Goal: Consume media (video, audio): Consume media (video, audio)

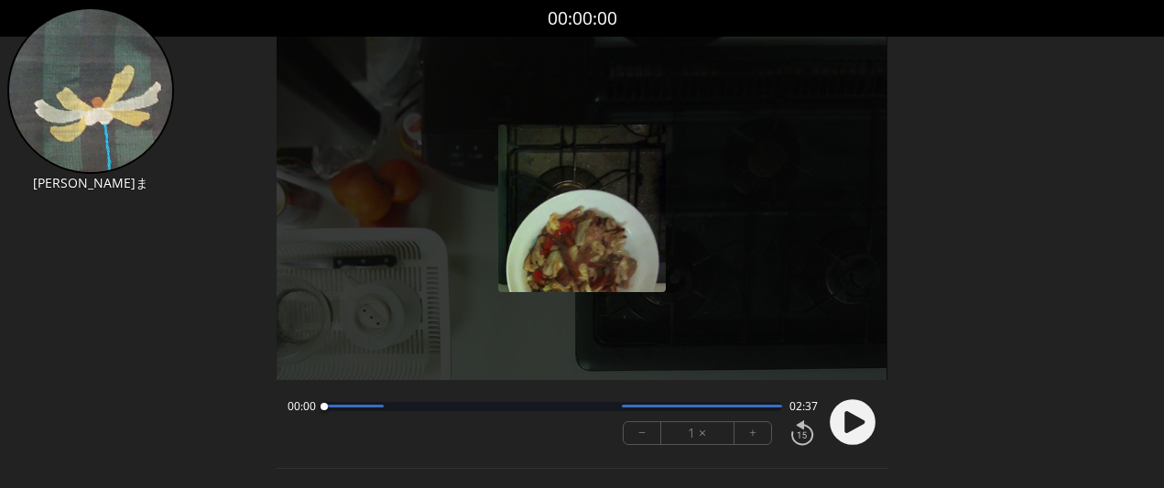
click at [753, 434] on font "+" at bounding box center [752, 432] width 7 height 21
click at [753, 435] on font "+" at bounding box center [752, 432] width 7 height 21
click at [858, 436] on circle at bounding box center [853, 422] width 46 height 46
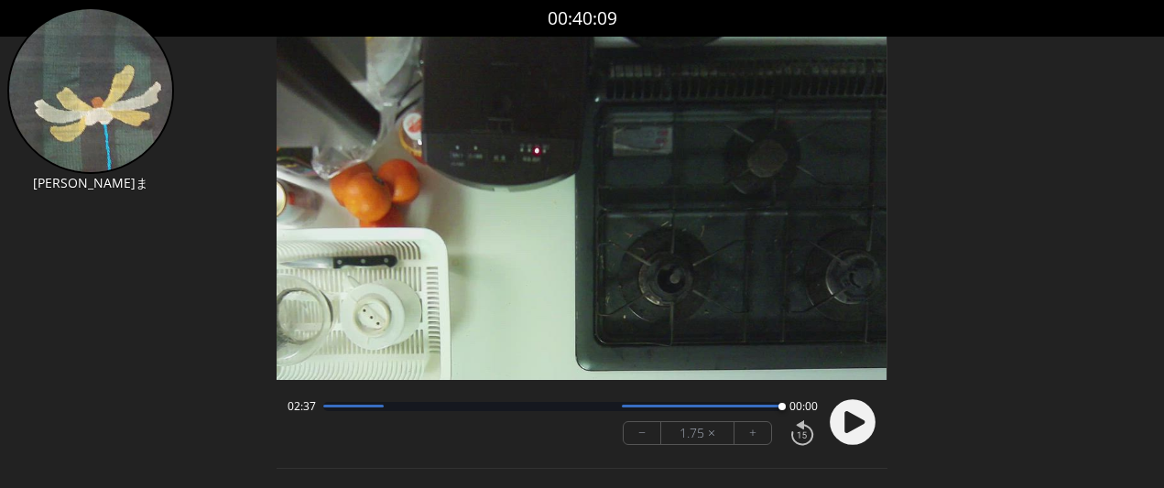
click at [845, 410] on circle at bounding box center [853, 422] width 46 height 46
click at [757, 434] on button "+" at bounding box center [753, 433] width 37 height 22
click at [862, 415] on circle at bounding box center [853, 422] width 46 height 46
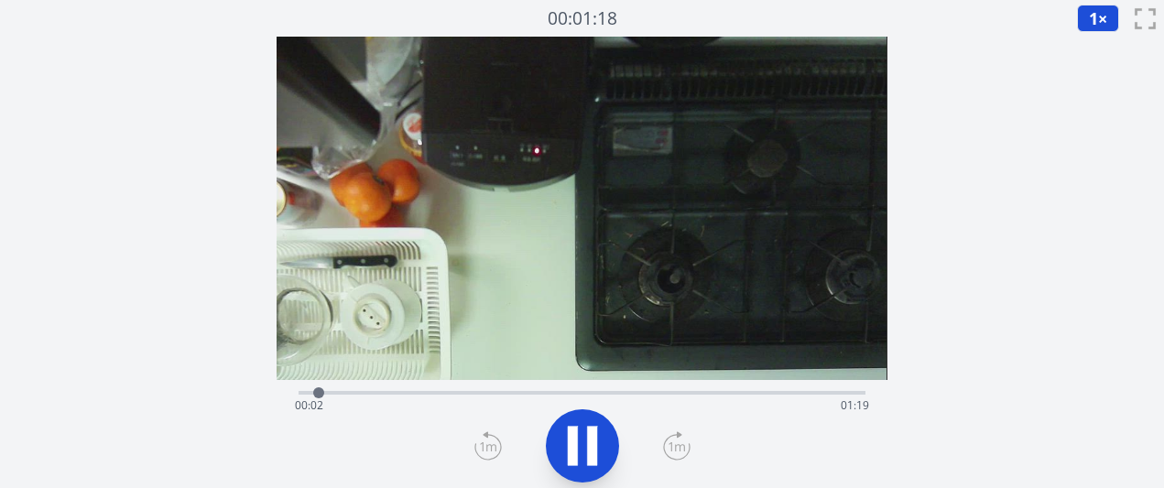
click at [667, 446] on icon at bounding box center [676, 445] width 27 height 29
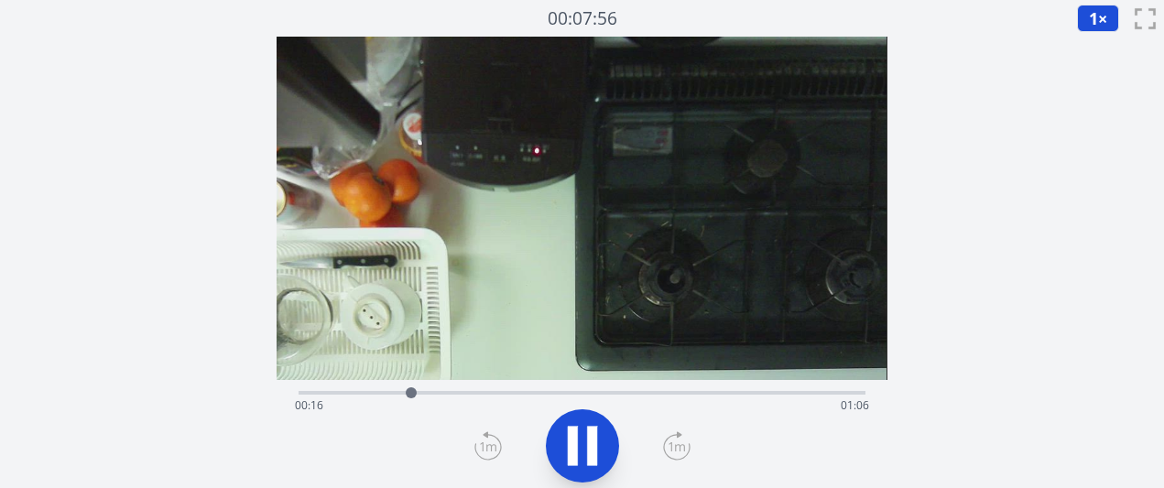
click at [667, 446] on icon at bounding box center [676, 445] width 27 height 29
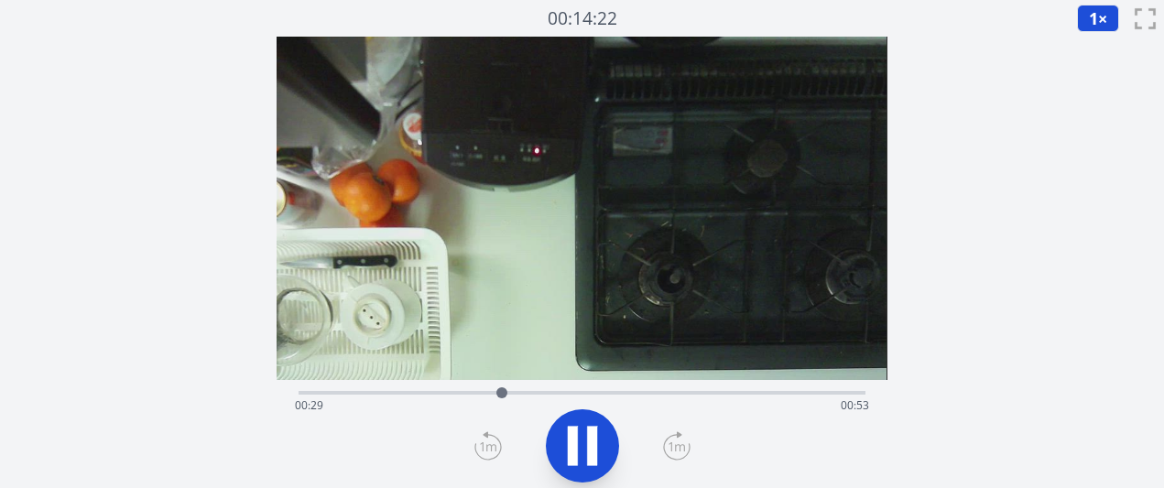
click at [667, 446] on icon at bounding box center [676, 445] width 27 height 29
click at [667, 445] on icon at bounding box center [676, 445] width 27 height 29
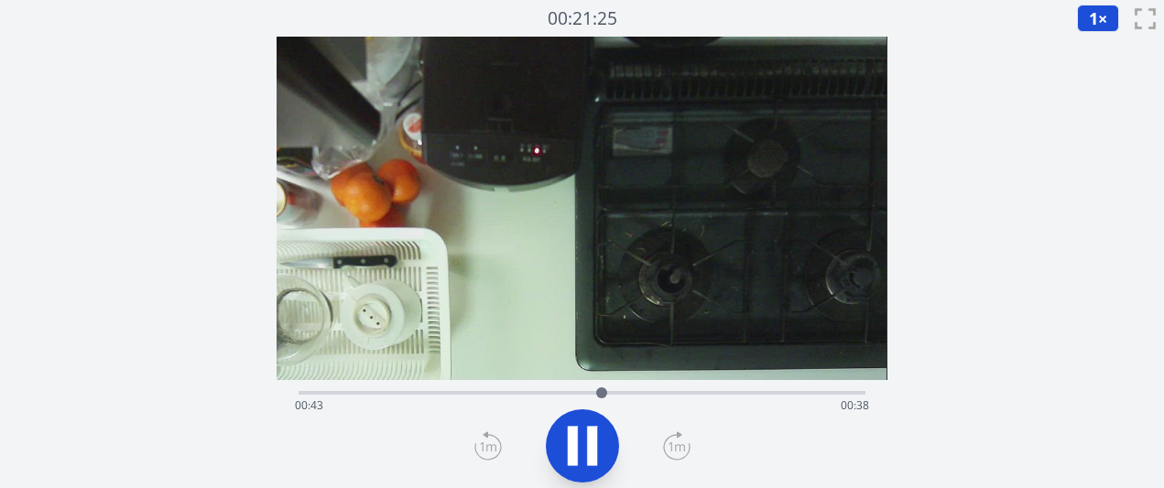
click at [667, 445] on icon at bounding box center [676, 445] width 27 height 29
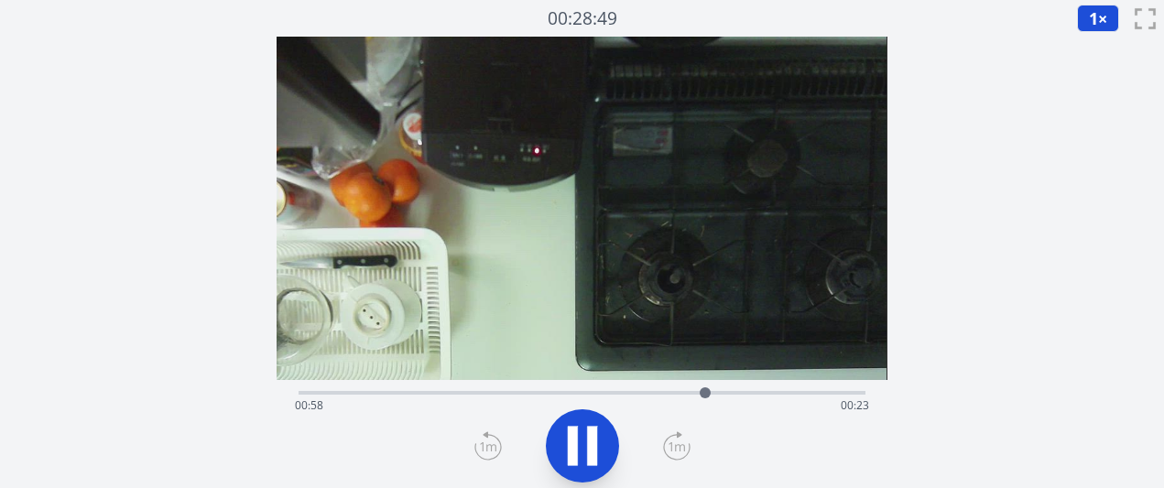
click at [668, 447] on icon at bounding box center [676, 445] width 27 height 29
click at [667, 448] on icon at bounding box center [676, 445] width 27 height 29
click at [608, 408] on div "経過時間: 01:13 残り時間: 00:09" at bounding box center [581, 405] width 573 height 29
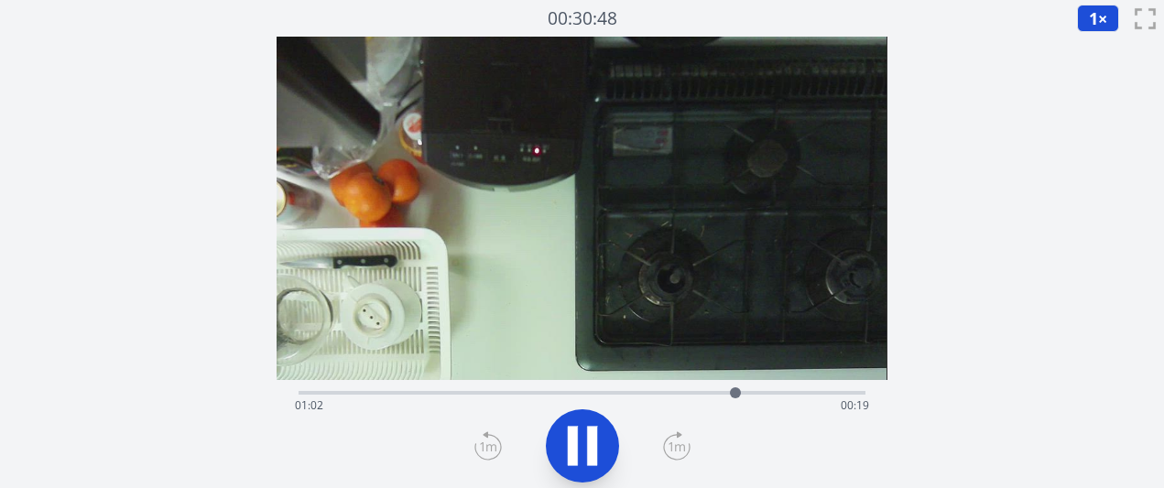
click at [565, 392] on div "経過時間: 01:02 残り時間: 00:19" at bounding box center [581, 405] width 573 height 29
click at [605, 394] on div "経過時間: 00:52 残り時間: 00:29" at bounding box center [581, 405] width 573 height 29
click at [525, 410] on div "経過時間: 00:44 残り時間: 00:37" at bounding box center [581, 405] width 573 height 29
click at [463, 400] on div "経過時間: 00:33 残り時間: 00:49" at bounding box center [581, 405] width 573 height 29
click at [513, 396] on div "経過時間: 00:24 残り時間: 00:57" at bounding box center [581, 405] width 573 height 29
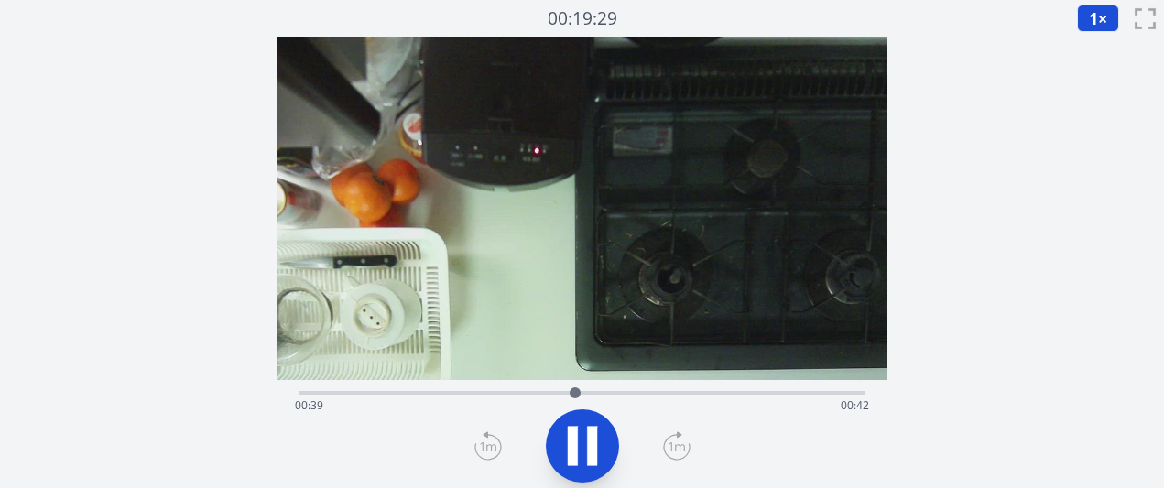
click at [531, 397] on div "経過時間: 00:39 残り時間: 00:42" at bounding box center [581, 405] width 573 height 29
click at [589, 424] on icon at bounding box center [582, 445] width 51 height 51
click at [525, 388] on div "経過時間: 00:34 残り時間: 00:47" at bounding box center [582, 391] width 566 height 22
click at [523, 395] on div at bounding box center [524, 392] width 11 height 11
click at [517, 395] on div at bounding box center [522, 392] width 11 height 11
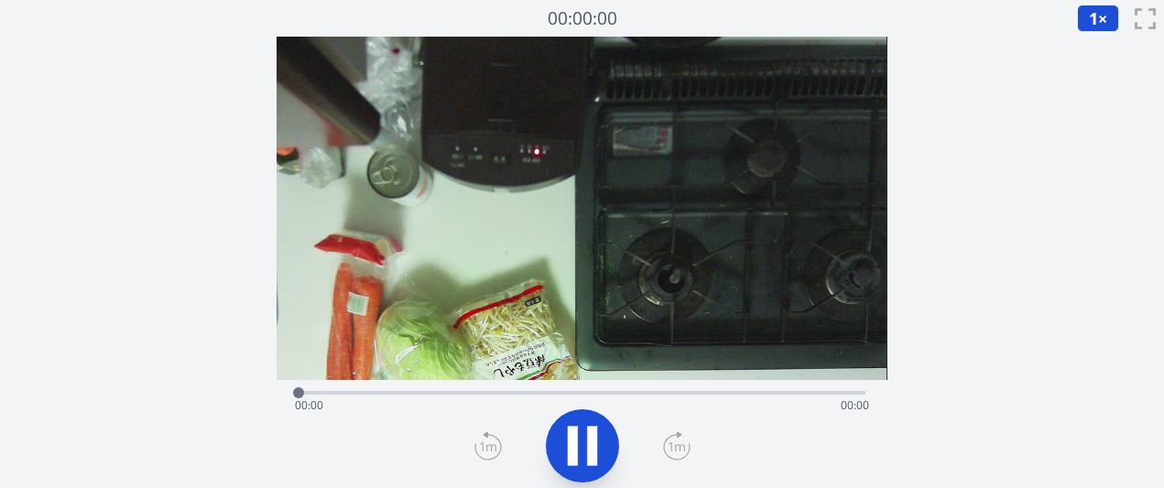
click at [526, 403] on div "経過時間: 00:00 残り時間: 00:00" at bounding box center [581, 405] width 573 height 29
click at [531, 399] on div "経過時間: 00:00 残り時間: 00:50" at bounding box center [581, 405] width 573 height 29
click at [593, 391] on div "経過時間: 00:20 残り時間: 00:30" at bounding box center [581, 405] width 573 height 29
click at [580, 451] on icon at bounding box center [582, 445] width 51 height 51
click at [580, 451] on icon at bounding box center [583, 446] width 30 height 38
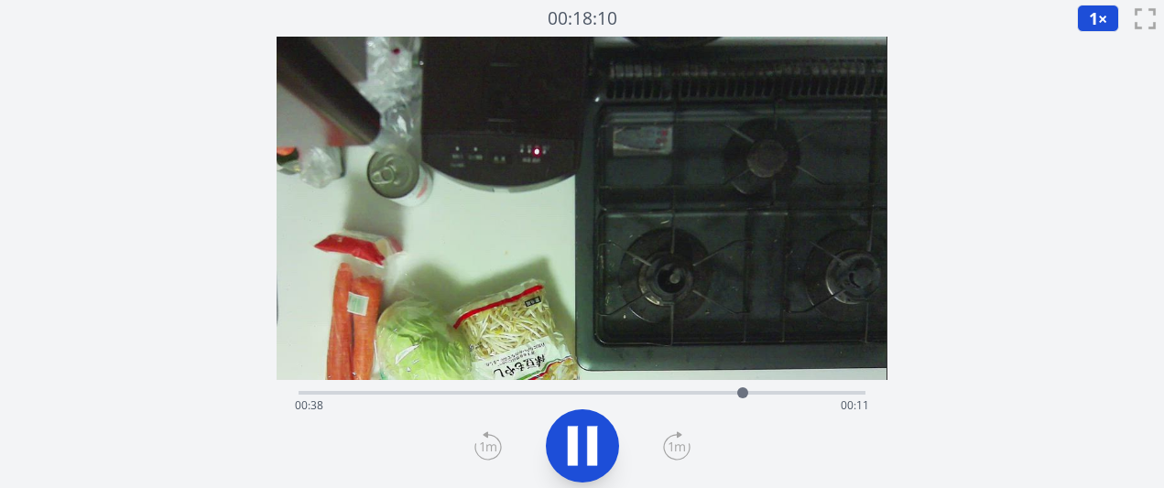
click at [599, 430] on icon at bounding box center [582, 445] width 51 height 51
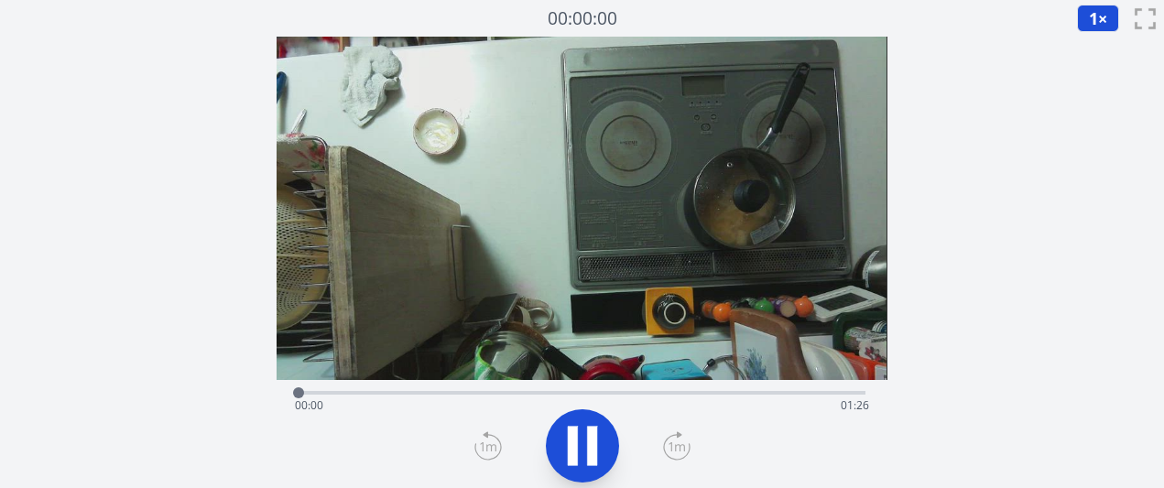
click at [670, 442] on icon at bounding box center [677, 446] width 16 height 9
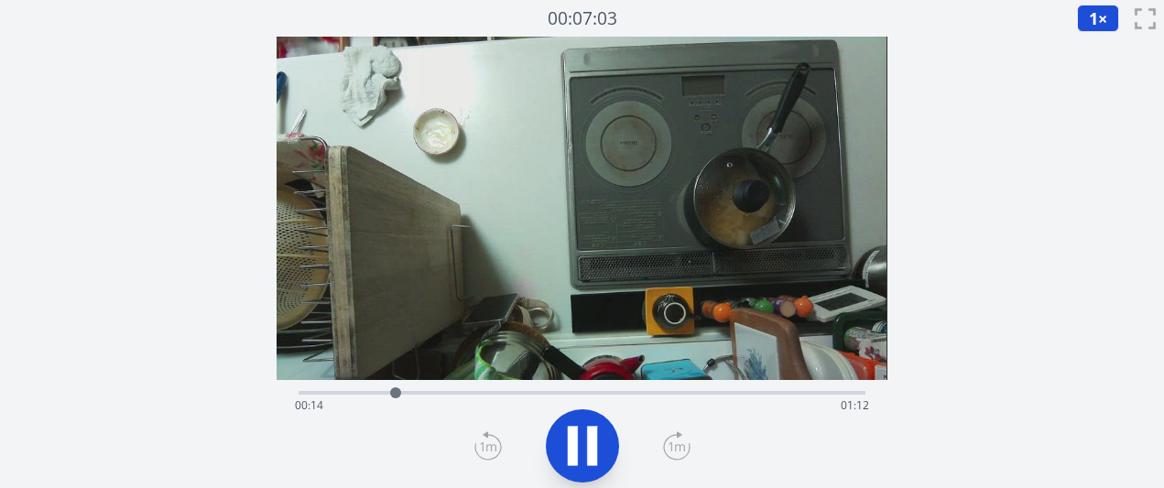
click at [679, 446] on icon at bounding box center [677, 446] width 16 height 9
click at [679, 445] on icon at bounding box center [677, 446] width 16 height 9
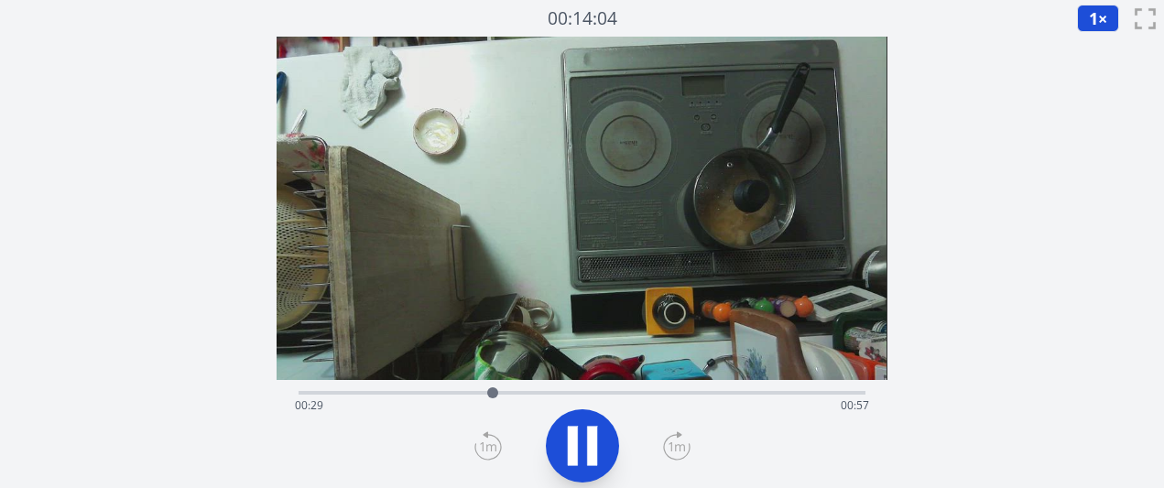
click at [679, 445] on icon at bounding box center [677, 446] width 16 height 9
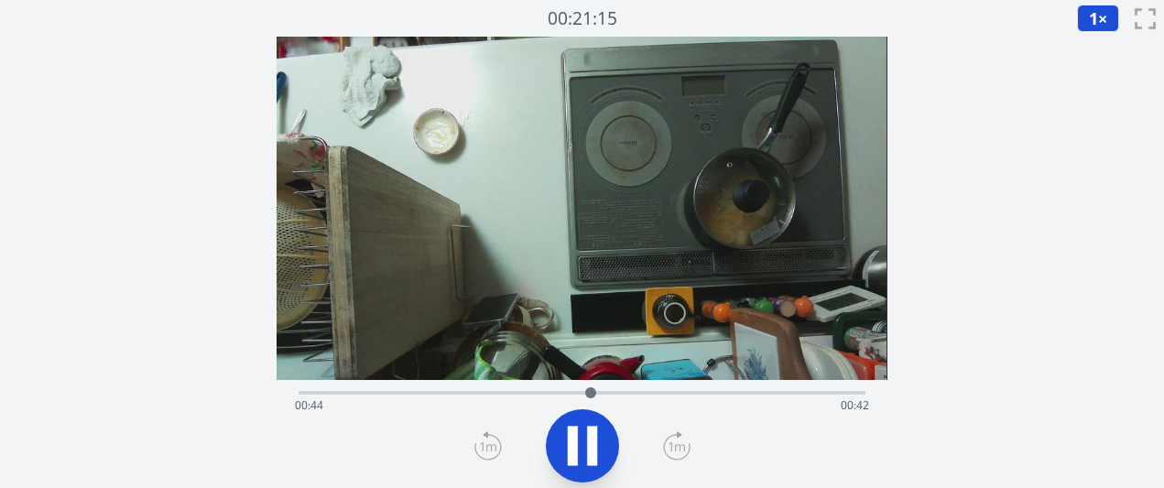
click at [687, 450] on icon at bounding box center [676, 445] width 27 height 29
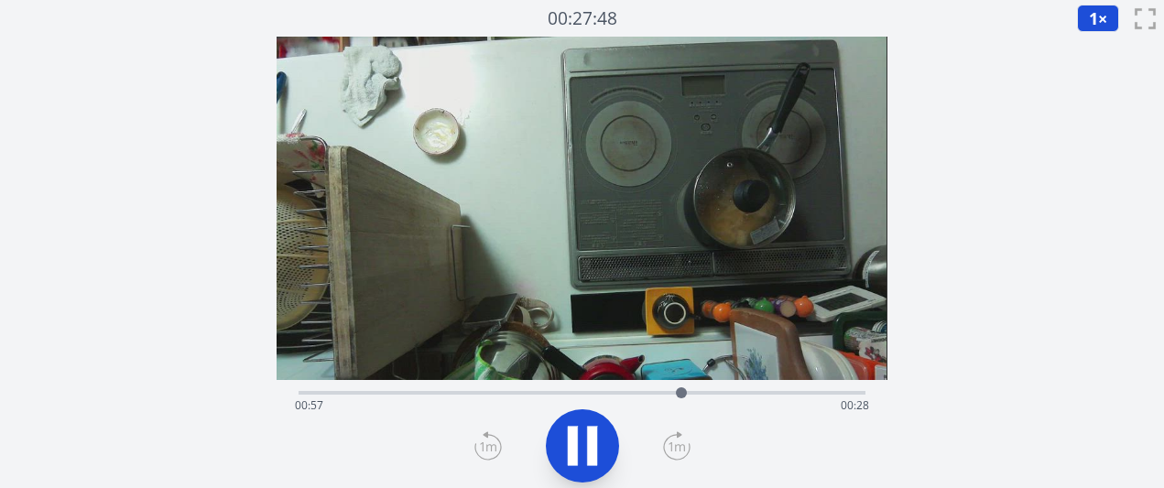
click at [687, 450] on icon at bounding box center [676, 445] width 27 height 29
click at [688, 450] on icon at bounding box center [677, 447] width 26 height 25
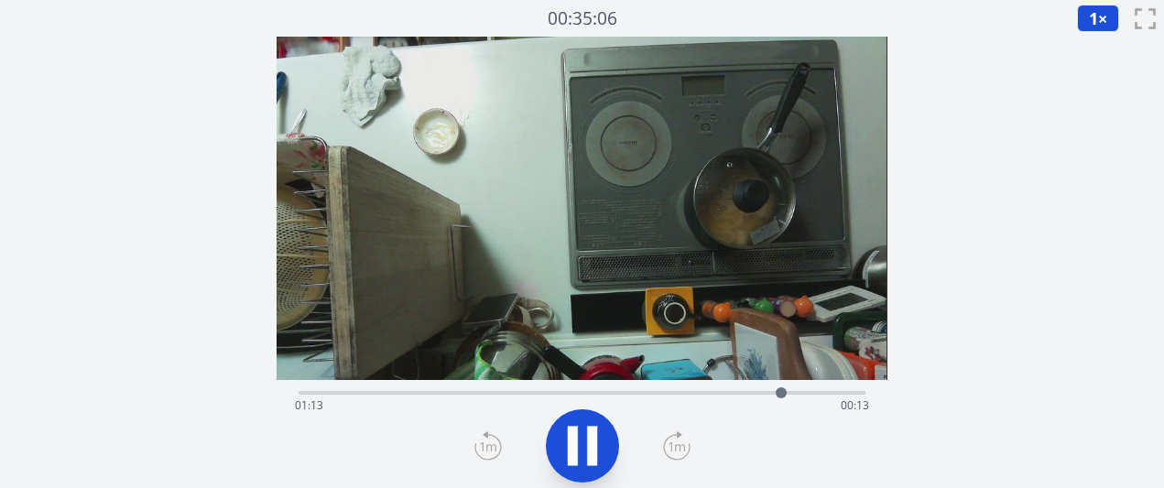
click at [688, 450] on icon at bounding box center [677, 447] width 26 height 25
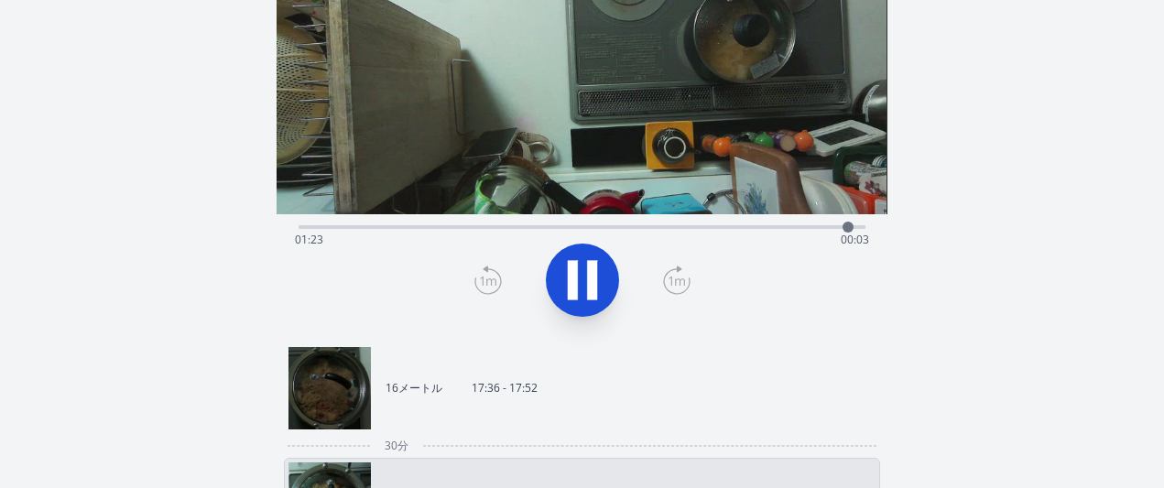
scroll to position [158, 0]
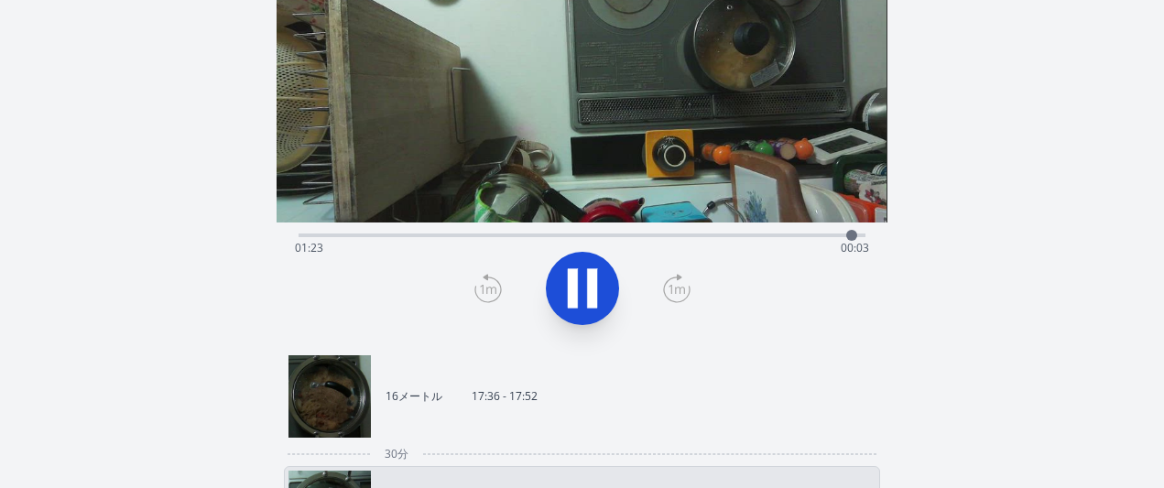
click at [635, 389] on link "16メートル 17:36 - 17:52" at bounding box center [575, 396] width 572 height 82
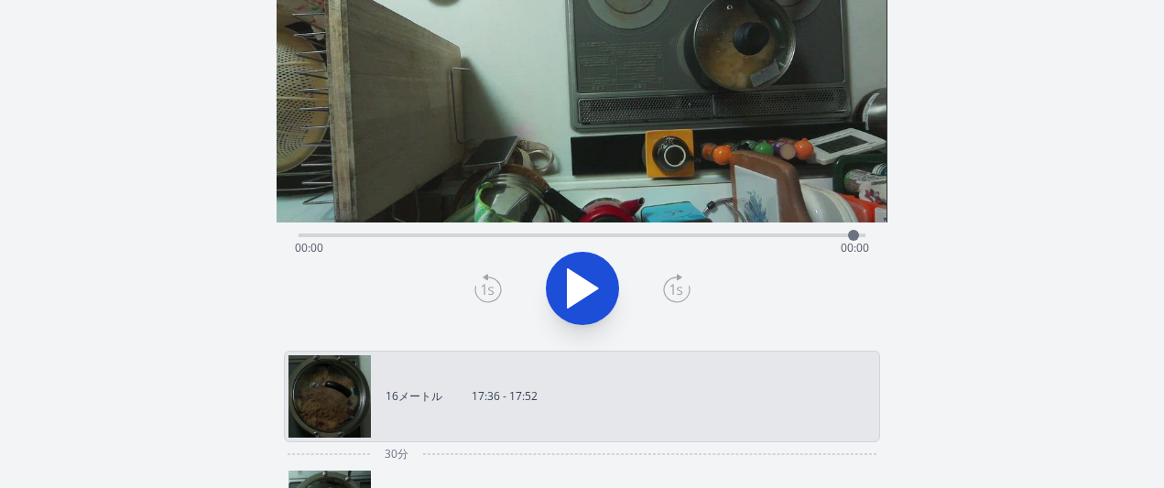
click at [635, 389] on link "16メートル 17:36 - 17:52" at bounding box center [575, 396] width 572 height 82
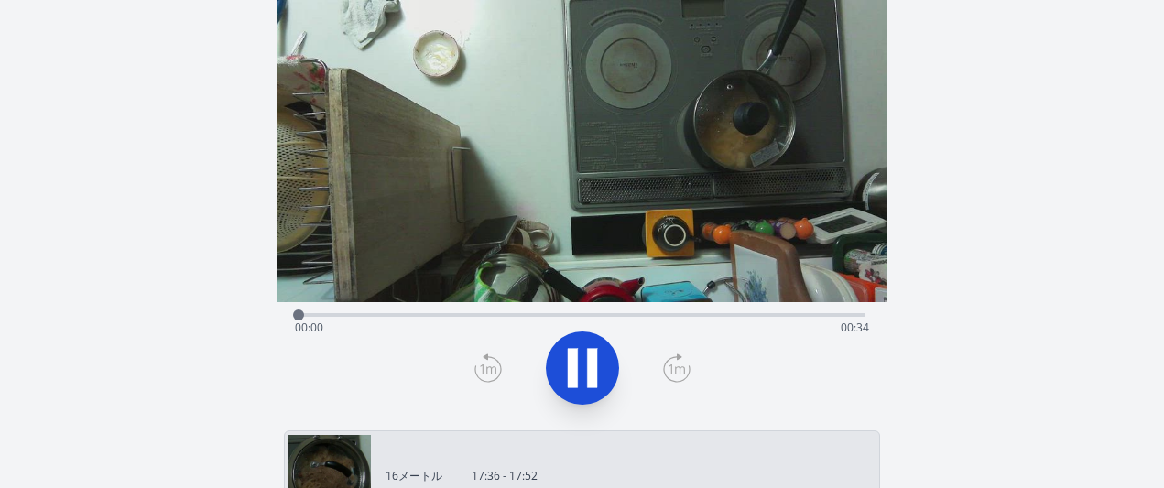
scroll to position [37, 0]
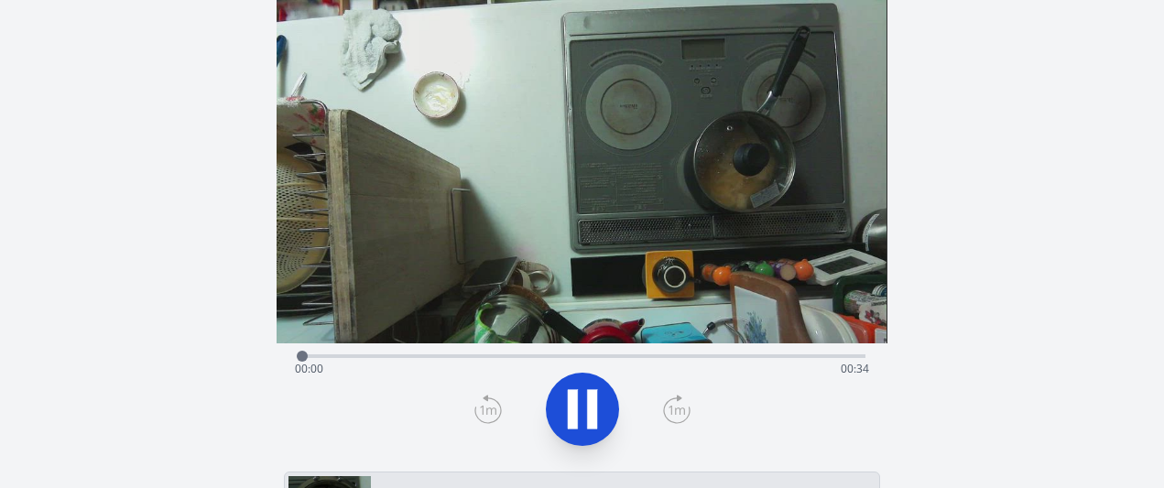
click at [667, 406] on icon at bounding box center [676, 409] width 27 height 29
click at [302, 352] on div "経過時間: 00:07 残り時間: 00:26" at bounding box center [582, 354] width 566 height 22
click at [667, 412] on icon at bounding box center [676, 409] width 27 height 29
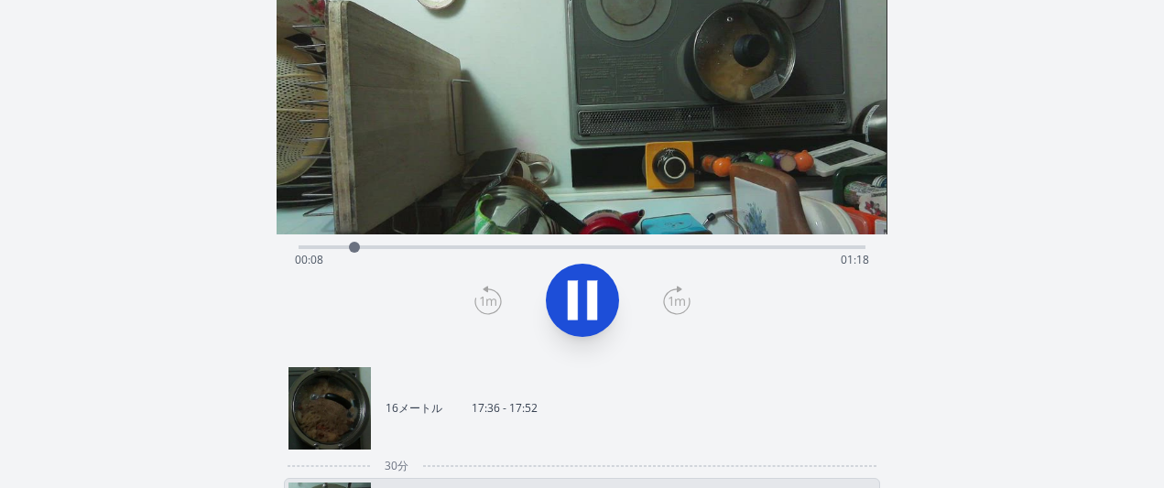
scroll to position [213, 0]
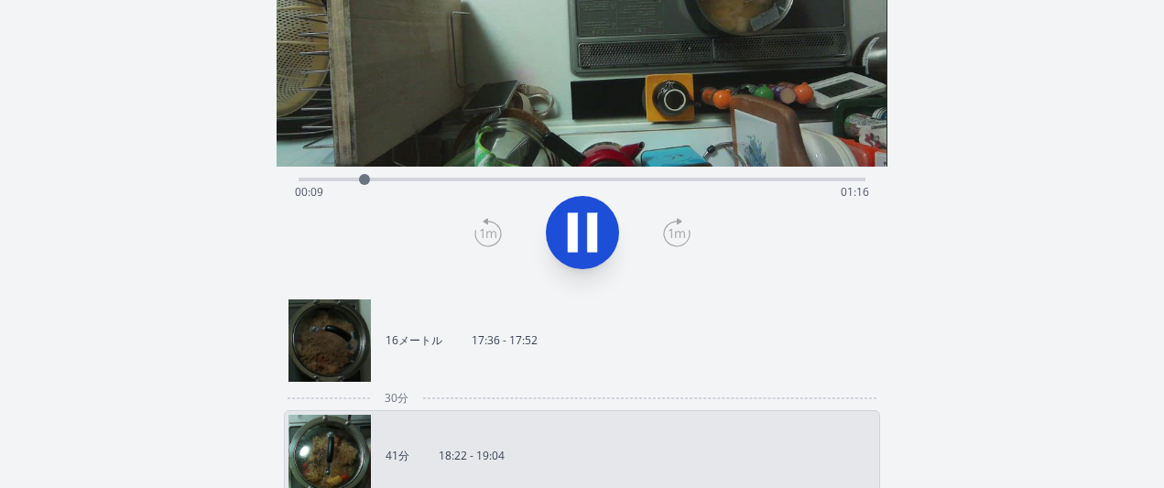
click at [561, 342] on link "16メートル 17:36 - 17:52" at bounding box center [575, 341] width 572 height 82
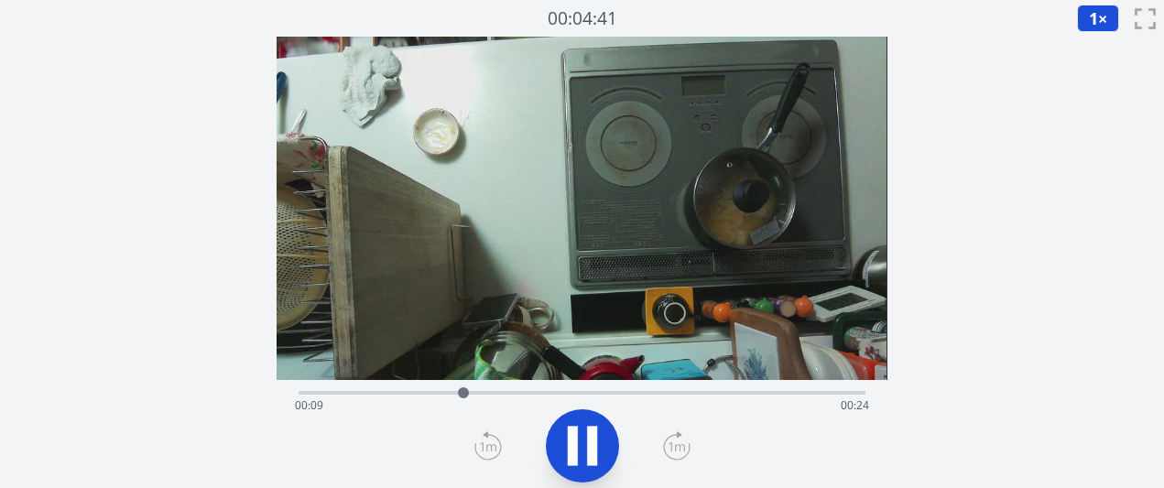
click at [581, 431] on icon at bounding box center [582, 445] width 51 height 51
click at [498, 389] on div "経過時間: 00:09 残り時間: 00:24" at bounding box center [582, 391] width 566 height 22
click at [542, 391] on div "経過時間: 00:11 残り時間: 00:22" at bounding box center [581, 405] width 573 height 29
click at [577, 398] on div "経過時間: 00:14 残り時間: 00:20" at bounding box center [581, 405] width 573 height 29
click at [642, 393] on div "経過時間: 00:16 残り時間: 00:18" at bounding box center [581, 405] width 573 height 29
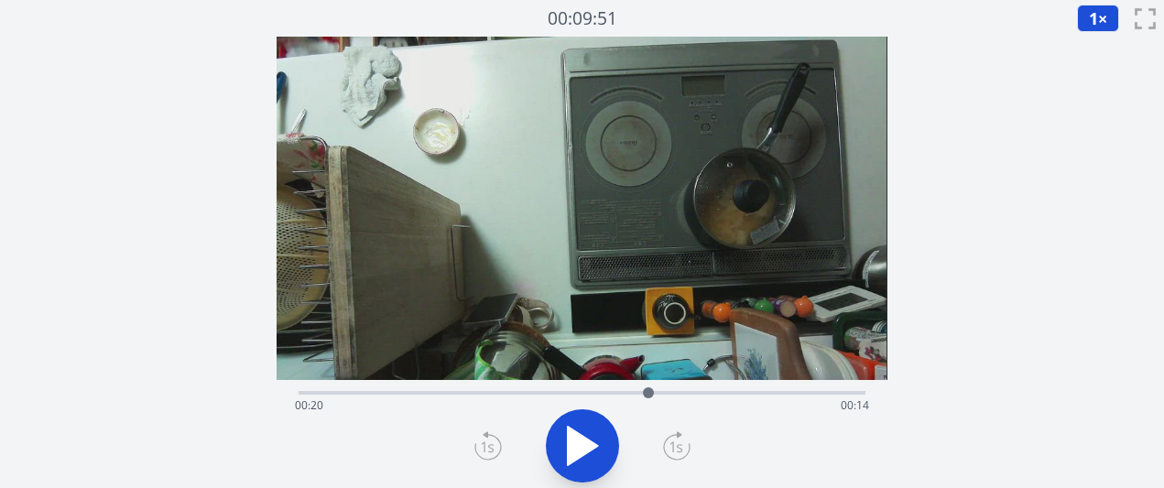
click at [648, 397] on div at bounding box center [648, 392] width 27 height 27
click at [644, 397] on div at bounding box center [648, 392] width 27 height 27
click at [644, 397] on div at bounding box center [643, 392] width 11 height 11
click at [630, 394] on div at bounding box center [643, 392] width 27 height 27
click at [599, 397] on div "経過時間: 00:19 残り時間: 00:14" at bounding box center [581, 405] width 573 height 29
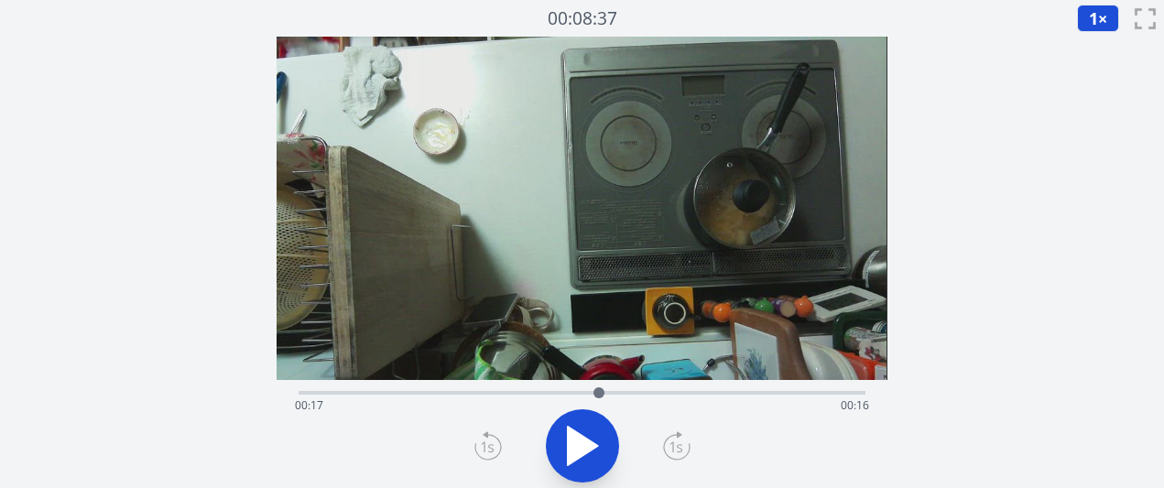
click at [578, 397] on div "経過時間: 00:17 残り時間: 00:16" at bounding box center [581, 405] width 573 height 29
click at [561, 396] on div "経過時間: 00:16 残り時間: 00:17" at bounding box center [581, 405] width 573 height 29
click at [579, 397] on div "経過時間: 00:15 残り時間: 00:19" at bounding box center [581, 405] width 573 height 29
click at [595, 451] on icon at bounding box center [582, 445] width 51 height 51
click at [680, 453] on icon at bounding box center [676, 445] width 27 height 29
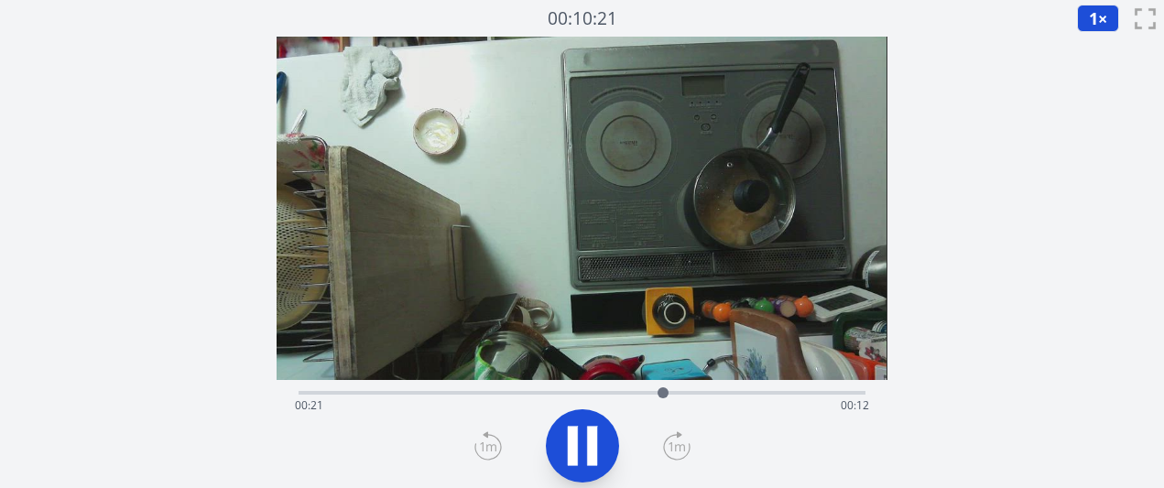
click at [476, 449] on icon at bounding box center [487, 445] width 27 height 29
click at [545, 454] on div at bounding box center [582, 446] width 588 height 88
click at [469, 441] on div at bounding box center [582, 446] width 588 height 88
click at [485, 445] on icon at bounding box center [487, 445] width 27 height 29
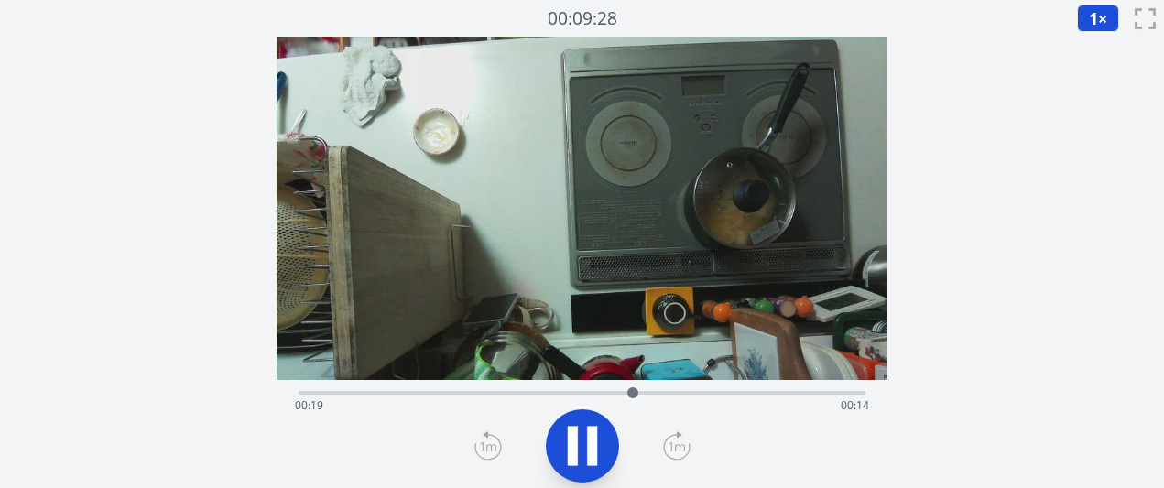
click at [485, 446] on icon at bounding box center [487, 445] width 27 height 29
click at [561, 446] on icon at bounding box center [582, 445] width 51 height 51
click at [604, 388] on div at bounding box center [611, 392] width 27 height 27
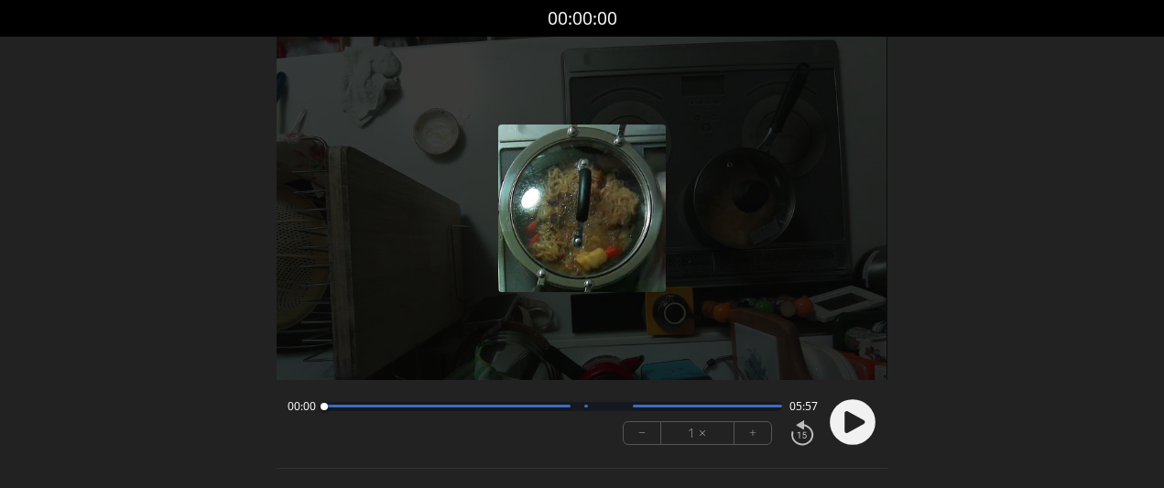
click at [746, 440] on button "+" at bounding box center [753, 433] width 37 height 22
click at [841, 422] on circle at bounding box center [853, 422] width 46 height 46
